Goal: Task Accomplishment & Management: Use online tool/utility

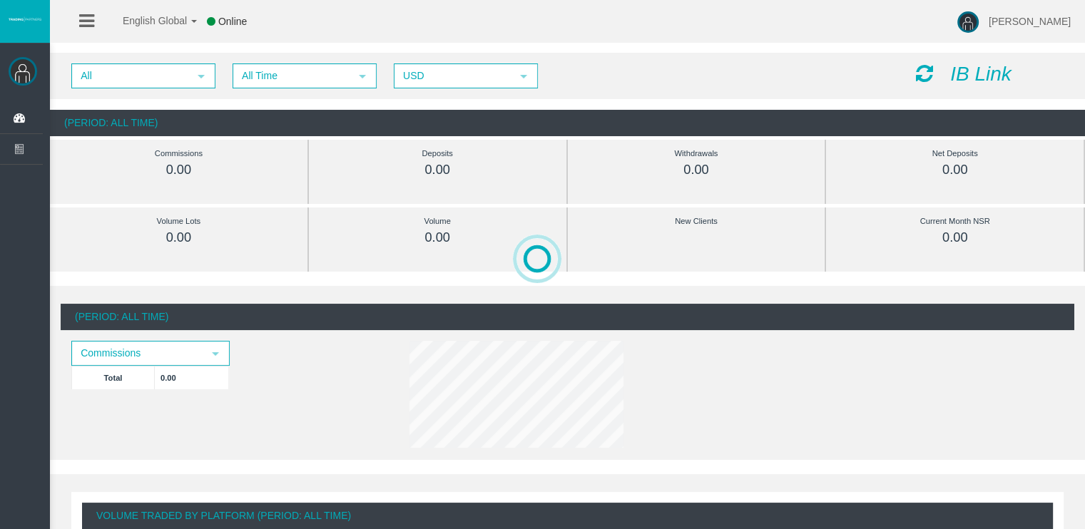
click at [985, 79] on icon "IB Link" at bounding box center [980, 74] width 61 height 22
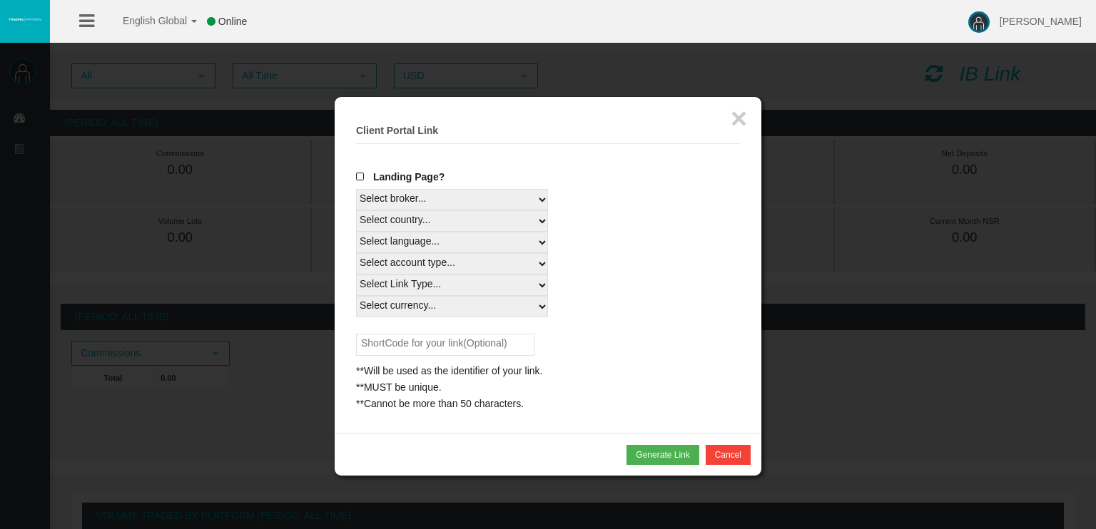
click at [428, 204] on select "Select broker... T4Trade" at bounding box center [452, 199] width 192 height 21
click at [356, 189] on select "Select broker... T4Trade" at bounding box center [452, 199] width 192 height 21
click at [405, 215] on select "Select country... Rest of the World" at bounding box center [452, 220] width 192 height 21
select select
click at [356, 210] on select "Select country... Rest of the World" at bounding box center [452, 220] width 192 height 21
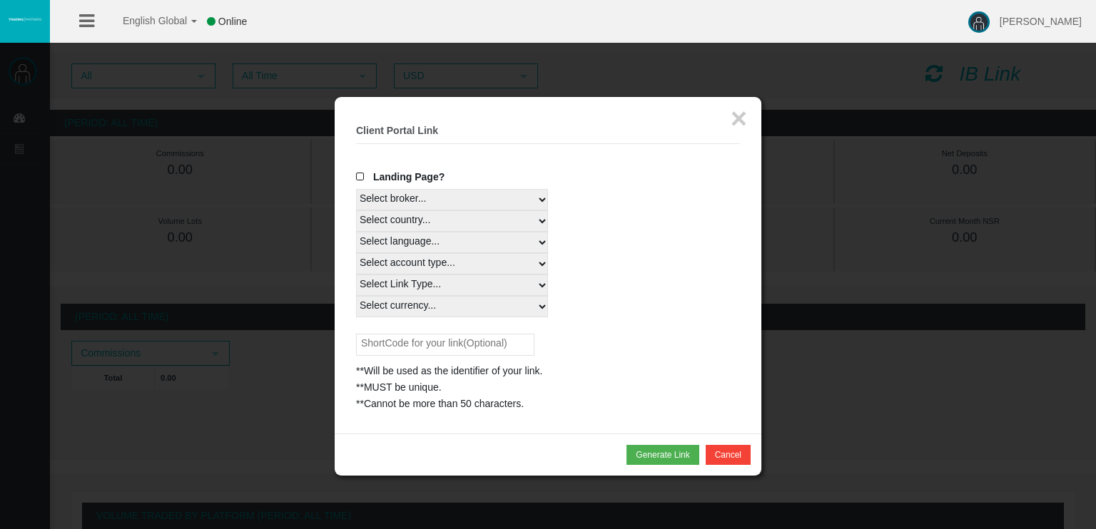
click at [393, 248] on select "Select language... English Japanese Chinese Portuguese Spanish Czech German Fre…" at bounding box center [452, 242] width 192 height 21
select select
click at [356, 232] on select "Select language... English Japanese Chinese Portuguese Spanish Czech German Fre…" at bounding box center [452, 242] width 192 height 21
click at [401, 265] on select "Select account type... All Platforms Trade Copy MT4 LiveFloatingSpreadAccount M…" at bounding box center [452, 263] width 192 height 21
select select
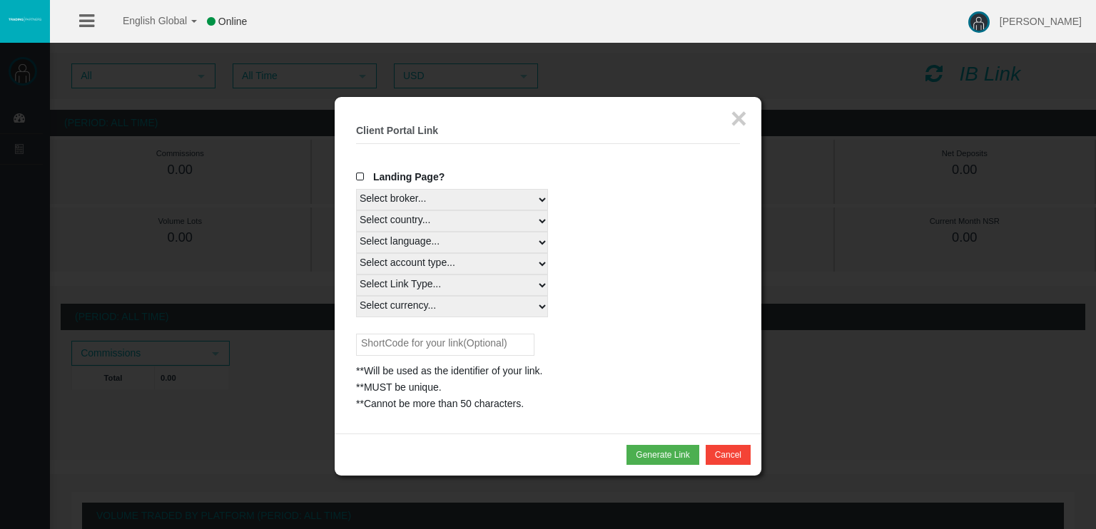
click at [356, 253] on select "Select account type... All Platforms Trade Copy MT4 LiveFloatingSpreadAccount M…" at bounding box center [452, 263] width 192 height 21
click at [401, 285] on select "Select Link Type... Real" at bounding box center [452, 285] width 192 height 21
select select "Real"
click at [356, 275] on select "Select Link Type... Real" at bounding box center [452, 285] width 192 height 21
click at [392, 308] on select "Select currency... All Currencies EUR GBP USD" at bounding box center [452, 306] width 192 height 21
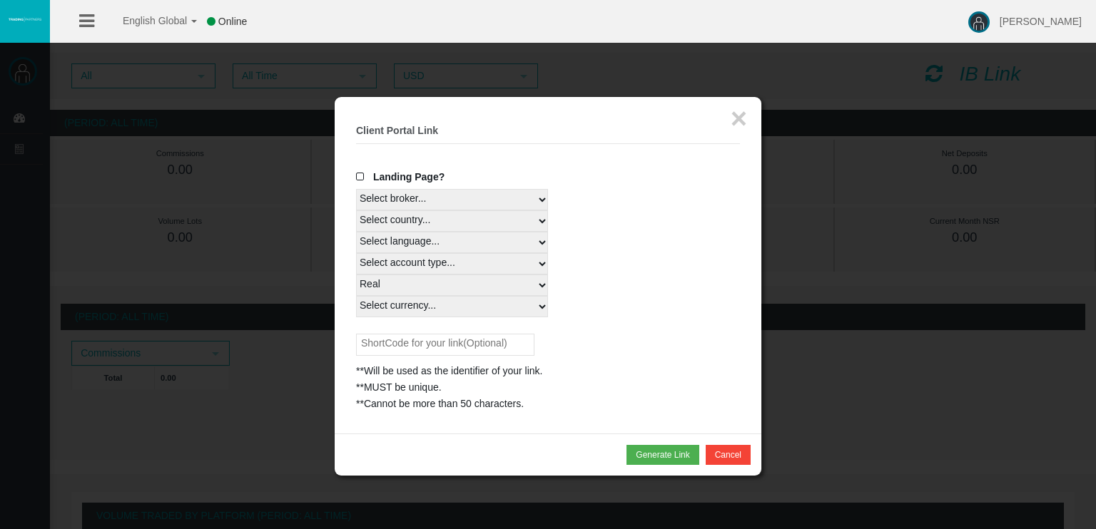
select select "All Currencies"
click at [356, 296] on select "Select currency... All Currencies EUR GBP USD" at bounding box center [452, 306] width 192 height 21
click at [641, 449] on button "Generate Link" at bounding box center [662, 455] width 72 height 20
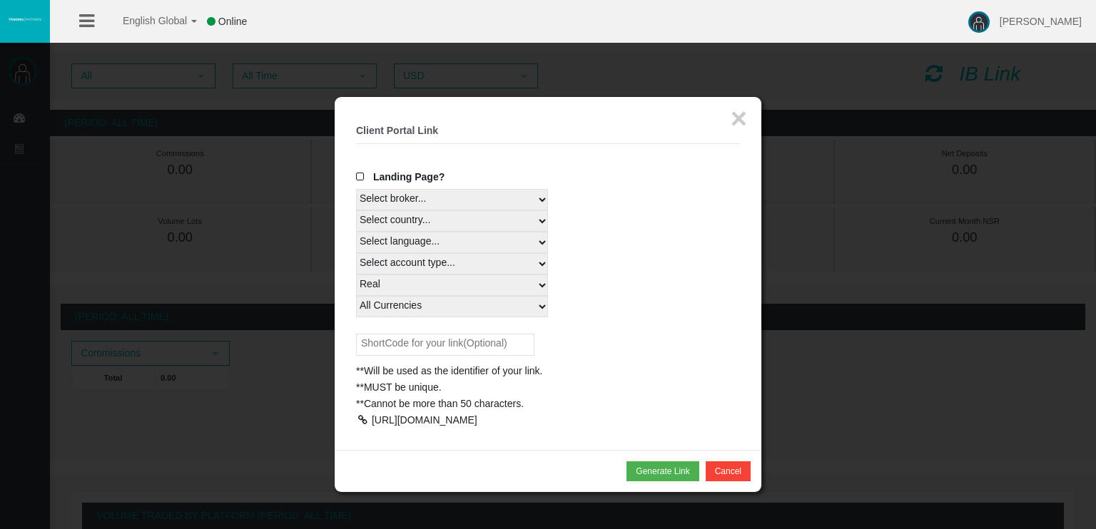
click at [477, 426] on div "[URL][DOMAIN_NAME]" at bounding box center [425, 419] width 106 height 11
click at [365, 420] on div at bounding box center [362, 420] width 13 height 10
